Goal: Complete application form

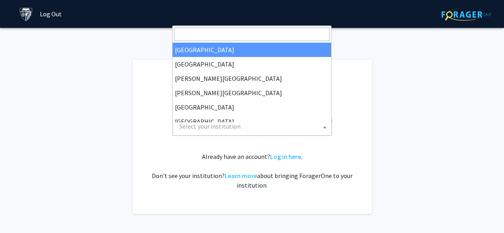
click at [310, 134] on span "Select your institution" at bounding box center [253, 126] width 155 height 16
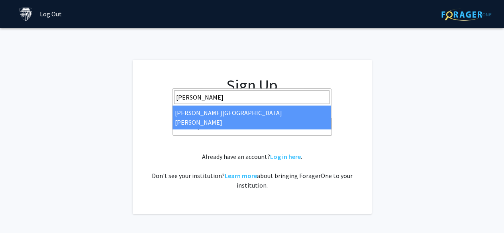
type input "[PERSON_NAME]"
select select "1"
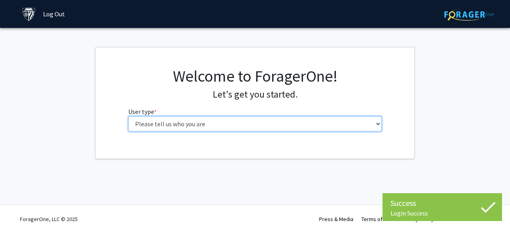
click at [328, 132] on select "Please tell us who you are Undergraduate Student Master's Student Doctoral Cand…" at bounding box center [255, 123] width 254 height 15
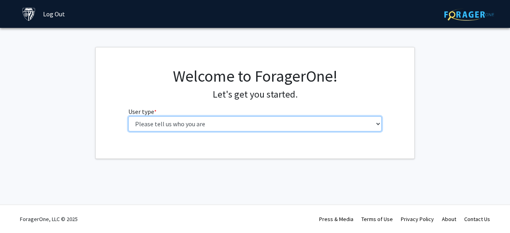
select select "2: masters"
click at [128, 132] on select "Please tell us who you are Undergraduate Student Master's Student Doctoral Cand…" at bounding box center [255, 123] width 254 height 15
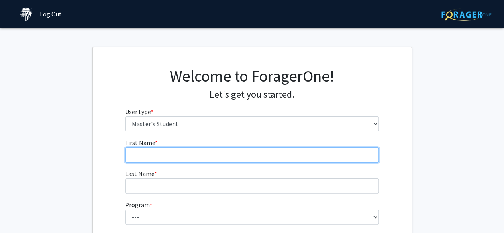
click at [298, 163] on input "First Name * required" at bounding box center [252, 154] width 254 height 15
type input "Belzabeth"
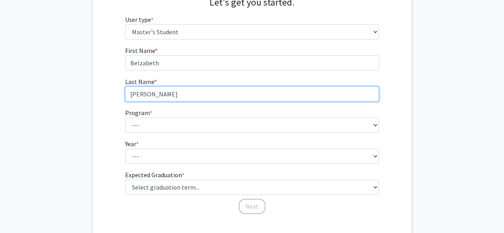
scroll to position [96, 0]
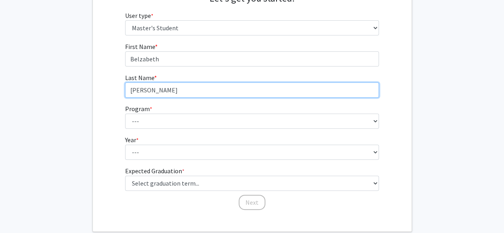
type input "Ceja Cisneros"
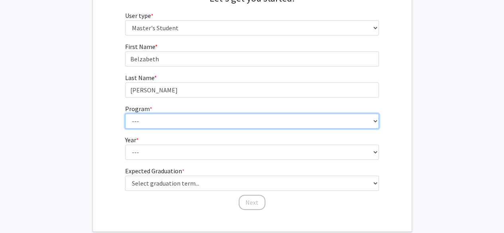
click at [281, 129] on select "--- Anatomy Education Applied and Computational Mathematics Applied Biomedical …" at bounding box center [252, 121] width 254 height 15
select select "3: 3"
click at [125, 129] on select "--- Anatomy Education Applied and Computational Mathematics Applied Biomedical …" at bounding box center [252, 121] width 254 height 15
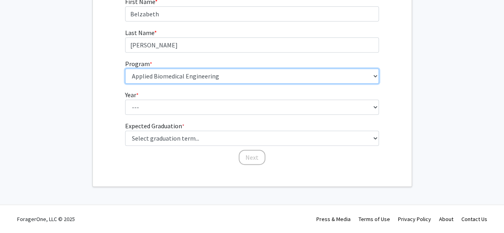
scroll to position [161, 0]
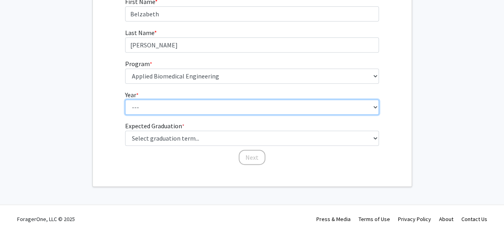
click at [215, 115] on select "--- First Year Second Year" at bounding box center [252, 107] width 254 height 15
select select "2: second_year"
click at [125, 115] on select "--- First Year Second Year" at bounding box center [252, 107] width 254 height 15
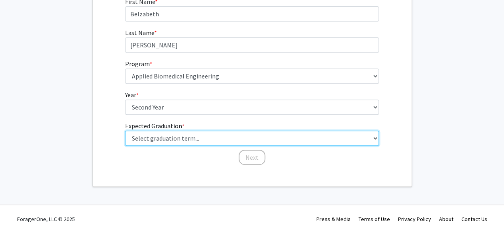
click at [207, 146] on select "Select graduation term... Spring 2025 Summer 2025 Fall 2025 Winter 2025 Spring …" at bounding box center [252, 138] width 254 height 15
select select "4: winter_2025"
click at [125, 140] on select "Select graduation term... Spring 2025 Summer 2025 Fall 2025 Winter 2025 Spring …" at bounding box center [252, 138] width 254 height 15
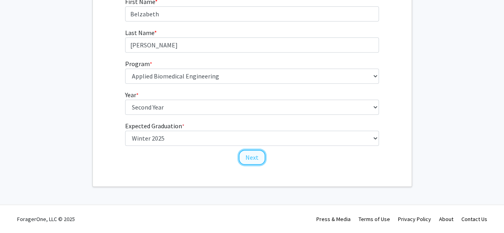
click at [253, 165] on button "Next" at bounding box center [252, 157] width 27 height 15
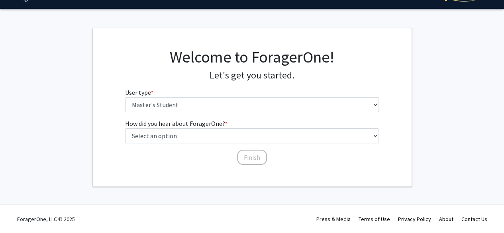
scroll to position [22, 0]
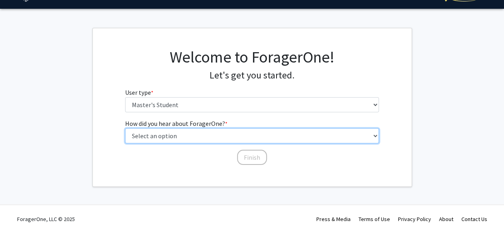
click at [254, 144] on select "Select an option Peer/student recommendation Faculty/staff recommendation Unive…" at bounding box center [252, 135] width 254 height 15
select select "3: university_website"
click at [125, 144] on select "Select an option Peer/student recommendation Faculty/staff recommendation Unive…" at bounding box center [252, 135] width 254 height 15
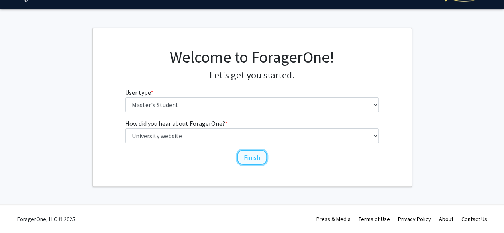
click at [250, 165] on button "Finish" at bounding box center [252, 157] width 30 height 15
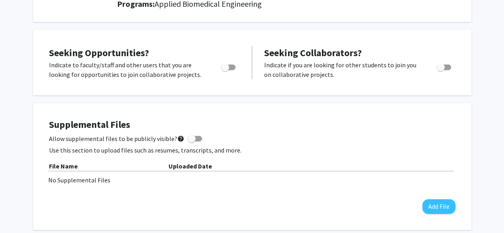
scroll to position [116, 0]
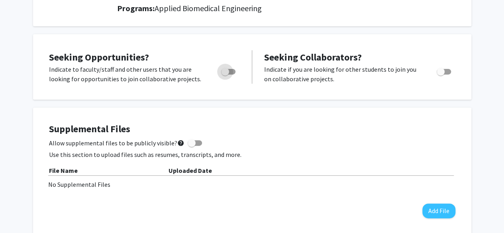
click at [232, 75] on span "Toggle" at bounding box center [228, 72] width 14 height 6
click at [225, 75] on input "Are you actively seeking opportunities?" at bounding box center [225, 75] width 0 height 0
checkbox input "true"
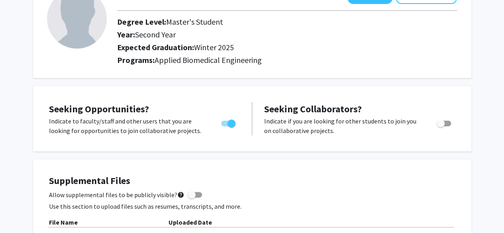
scroll to position [0, 0]
